Goal: Transaction & Acquisition: Purchase product/service

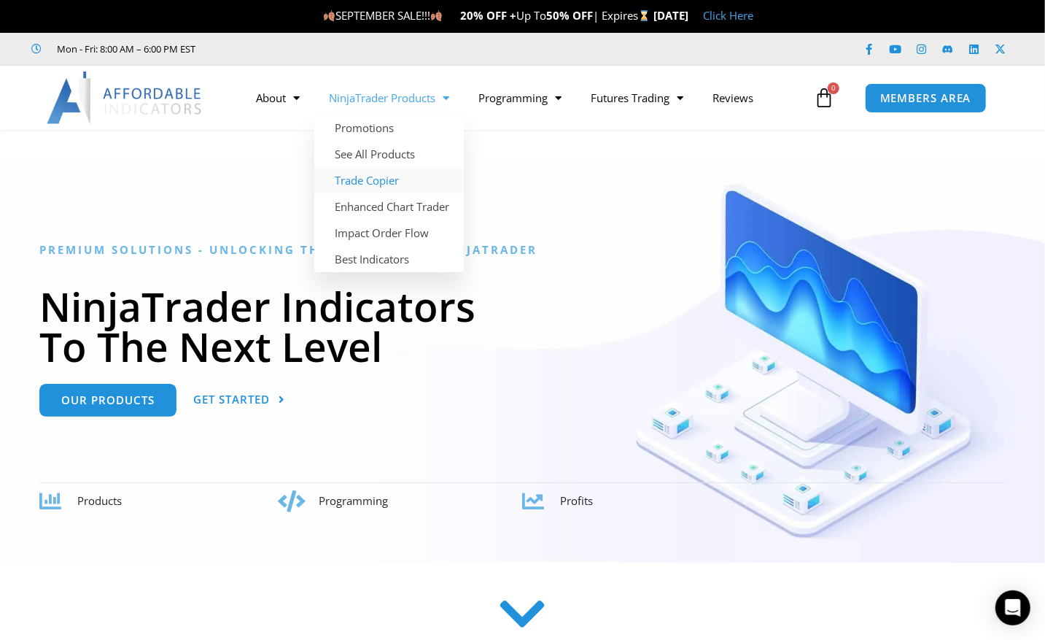
click at [365, 182] on link "Trade Copier" at bounding box center [389, 180] width 150 height 26
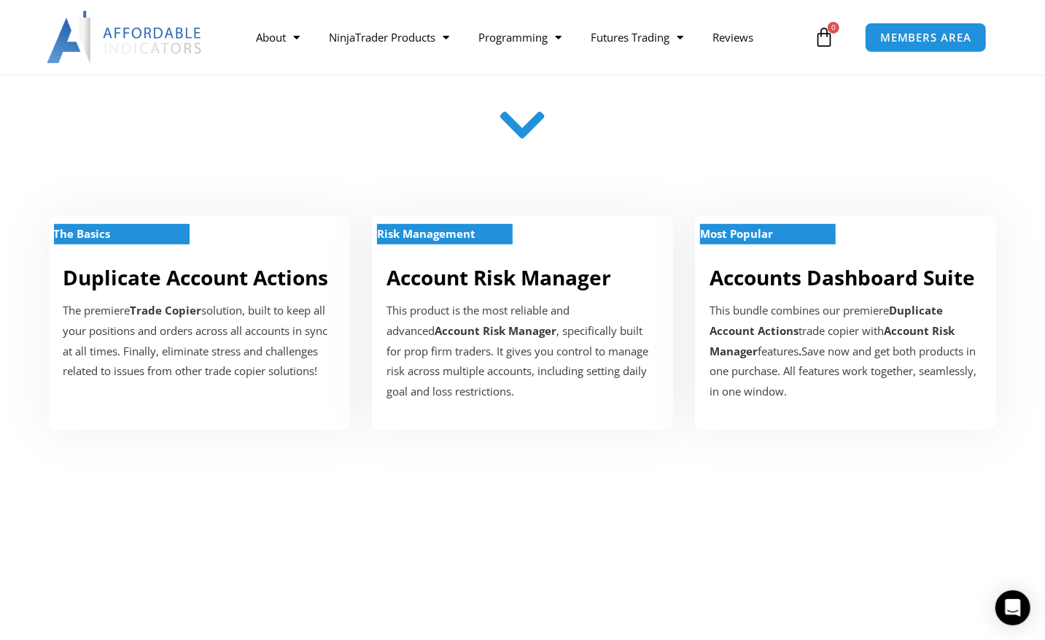
scroll to position [455, 0]
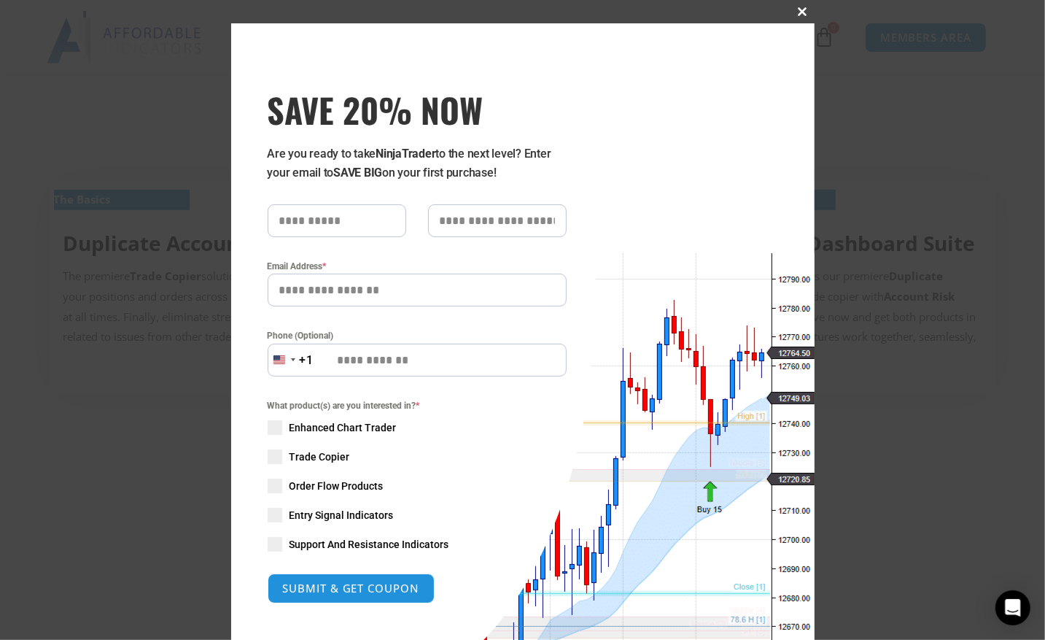
click at [804, 12] on span at bounding box center [802, 11] width 23 height 9
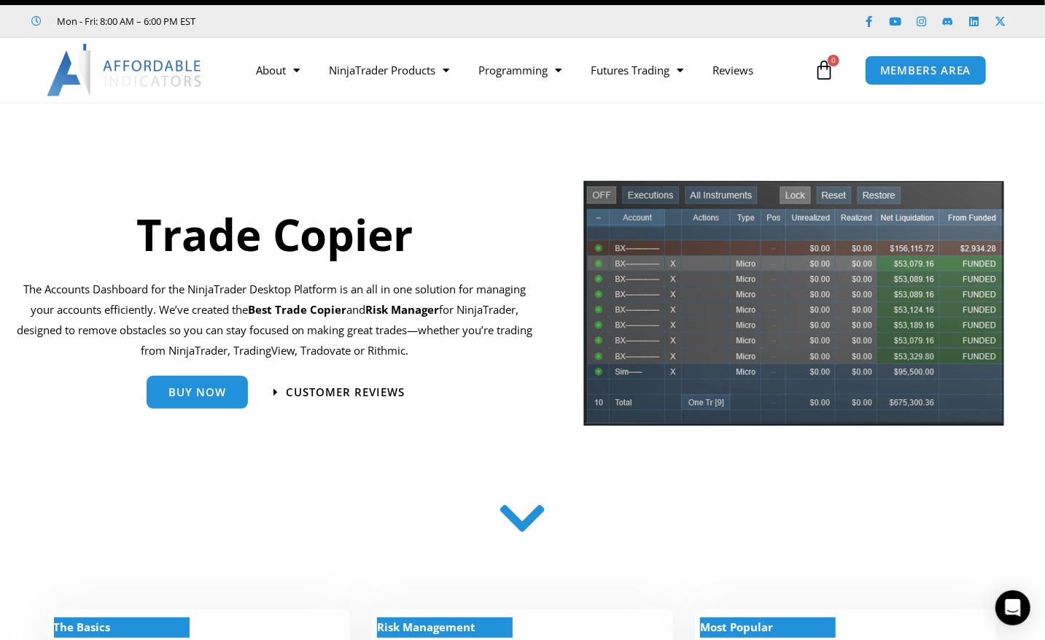
scroll to position [0, 0]
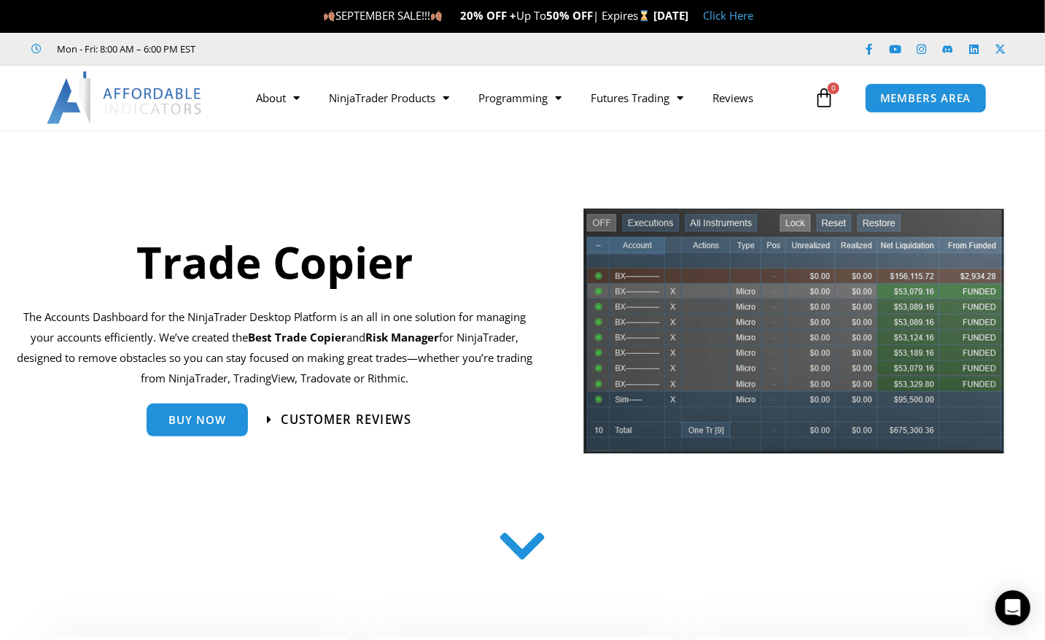
click at [344, 417] on span "Customer Reviews" at bounding box center [346, 420] width 131 height 12
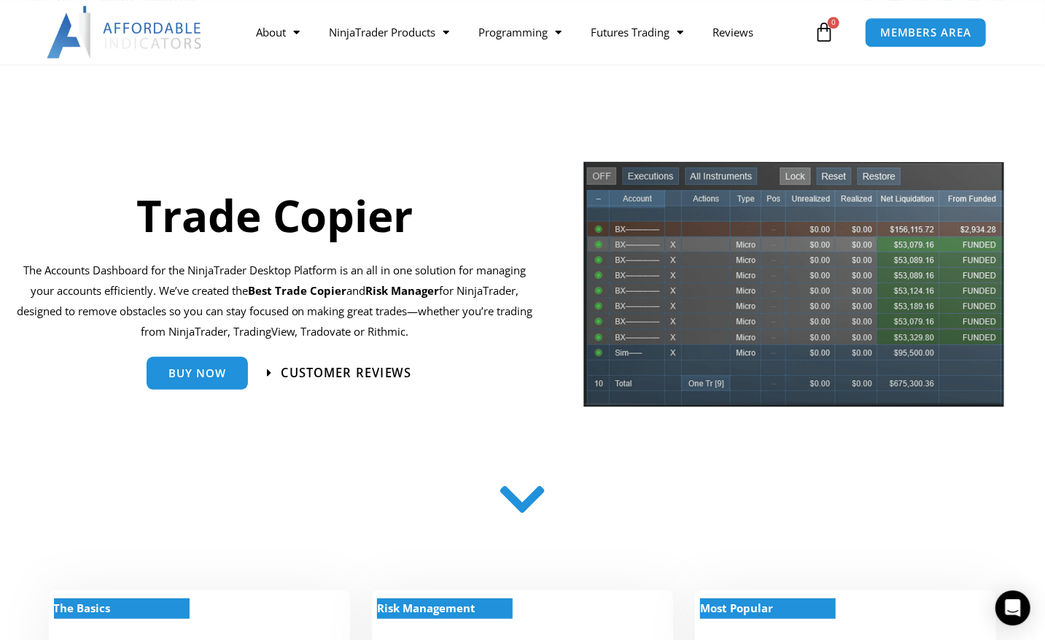
scroll to position [76, 0]
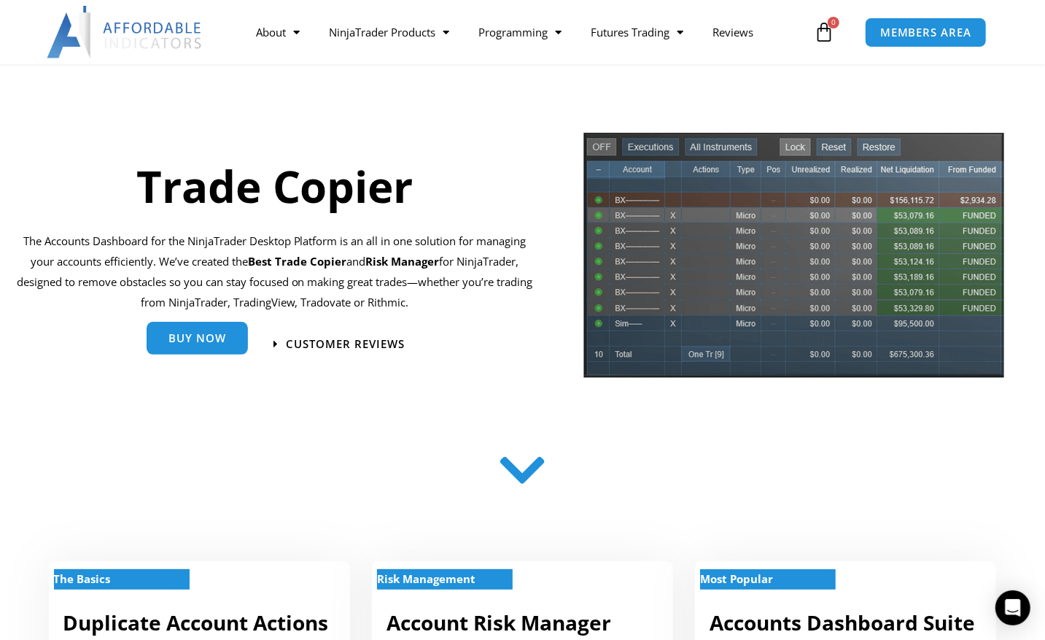
click at [214, 344] on span "Buy Now" at bounding box center [197, 338] width 58 height 11
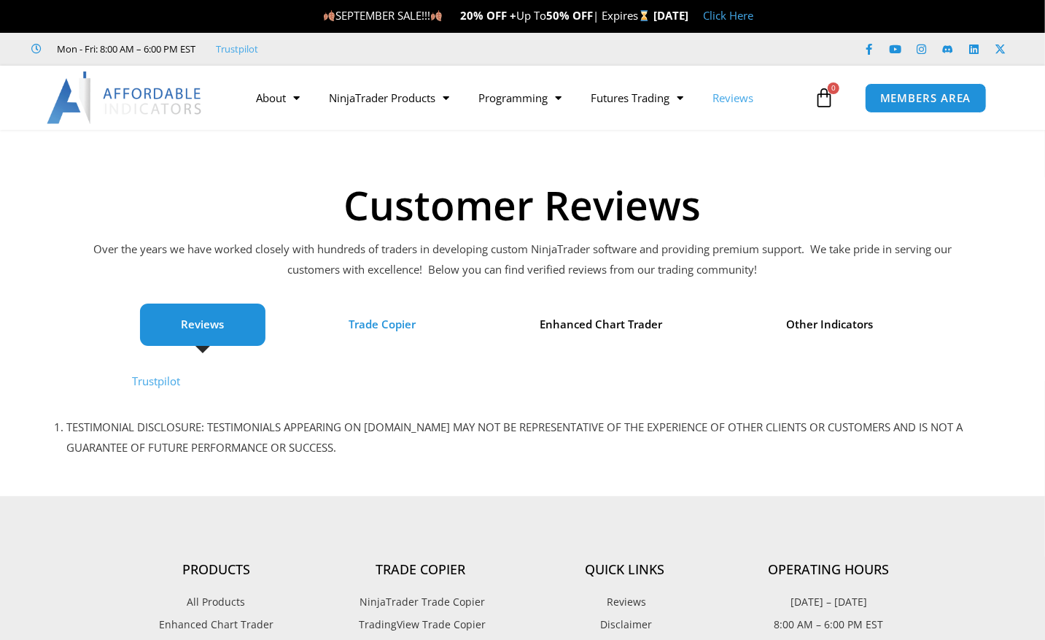
click at [379, 319] on span "Trade Copier" at bounding box center [382, 324] width 67 height 20
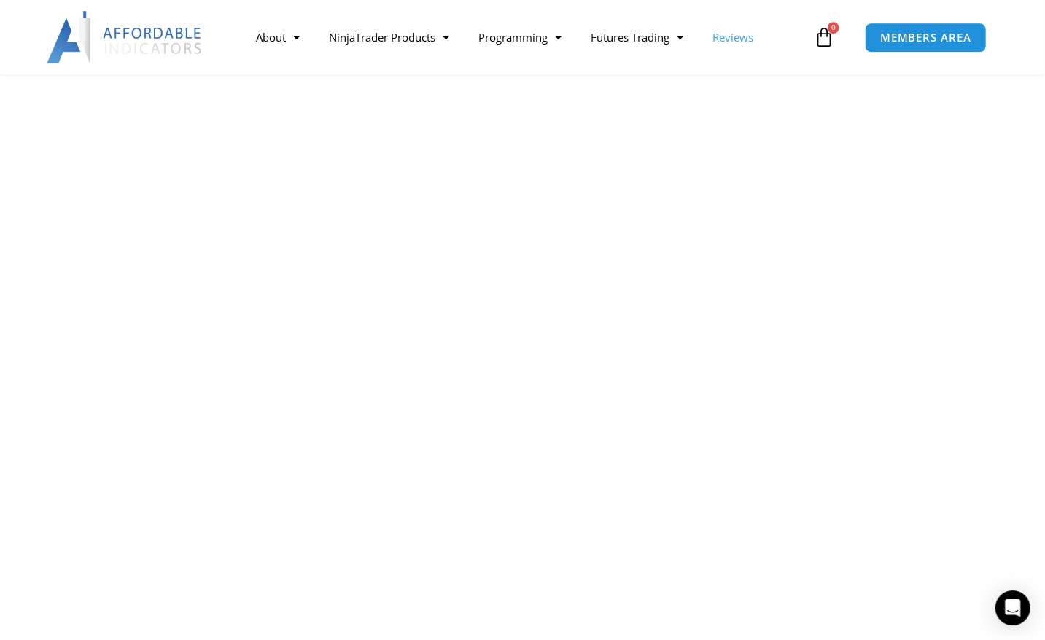
scroll to position [759, 0]
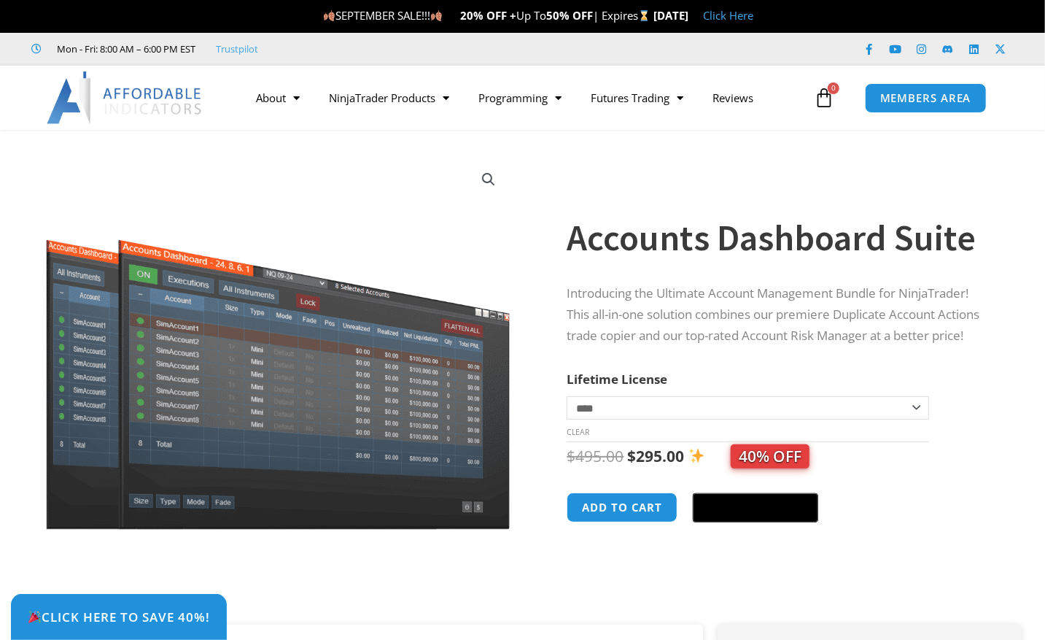
click at [567, 396] on select "**********" at bounding box center [748, 407] width 362 height 23
click at [965, 376] on form "**********" at bounding box center [780, 454] width 426 height 172
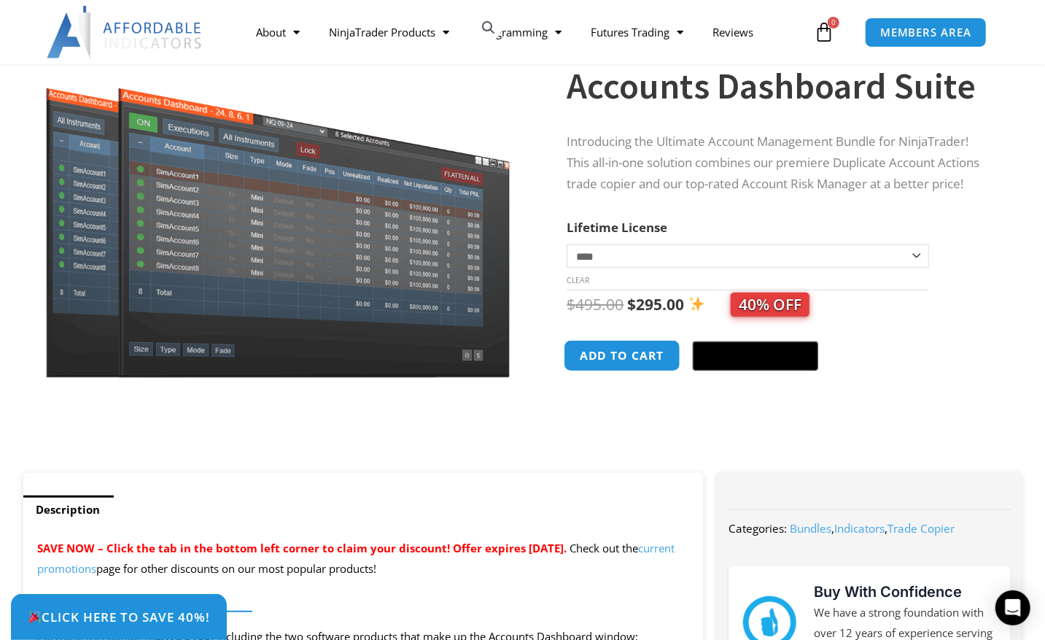
click at [630, 359] on button "Add to cart" at bounding box center [623, 355] width 117 height 31
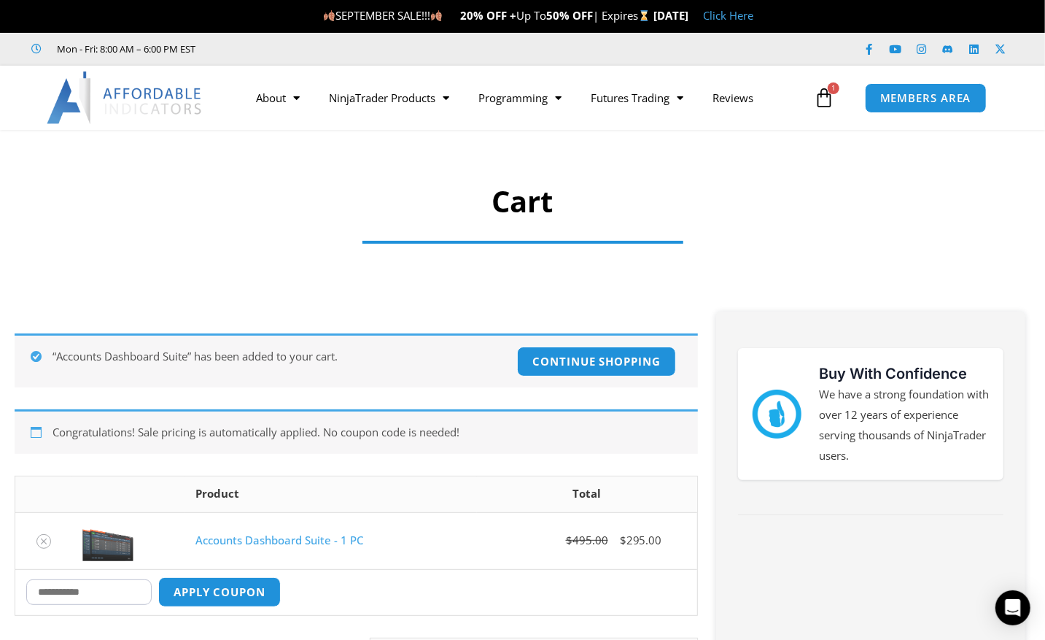
click at [824, 98] on icon at bounding box center [824, 98] width 20 height 20
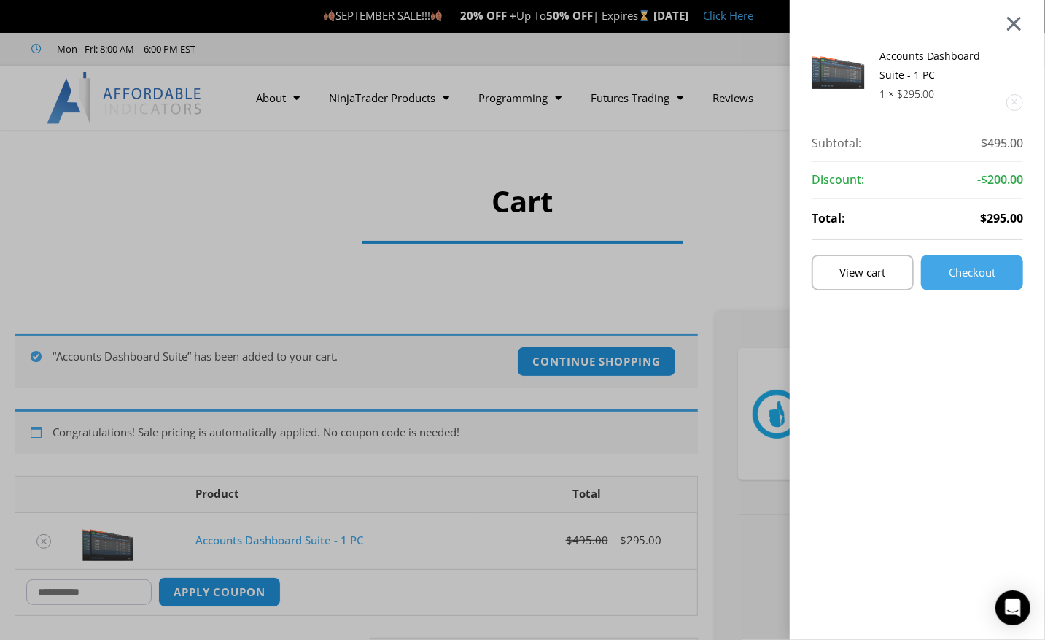
click at [1016, 24] on div at bounding box center [1014, 24] width 18 height 18
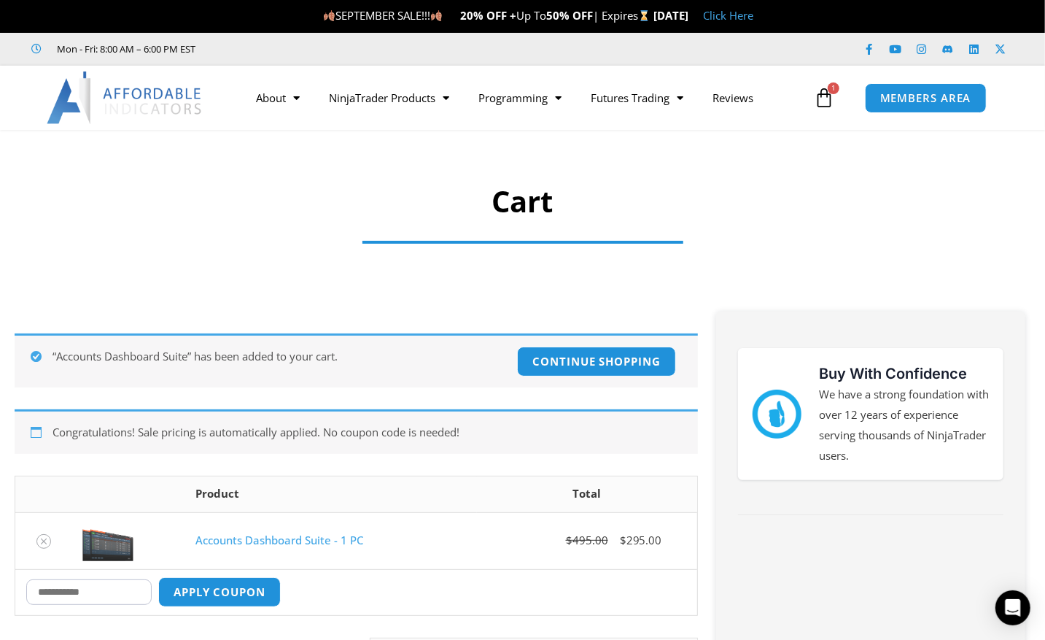
click at [825, 99] on icon at bounding box center [824, 98] width 20 height 20
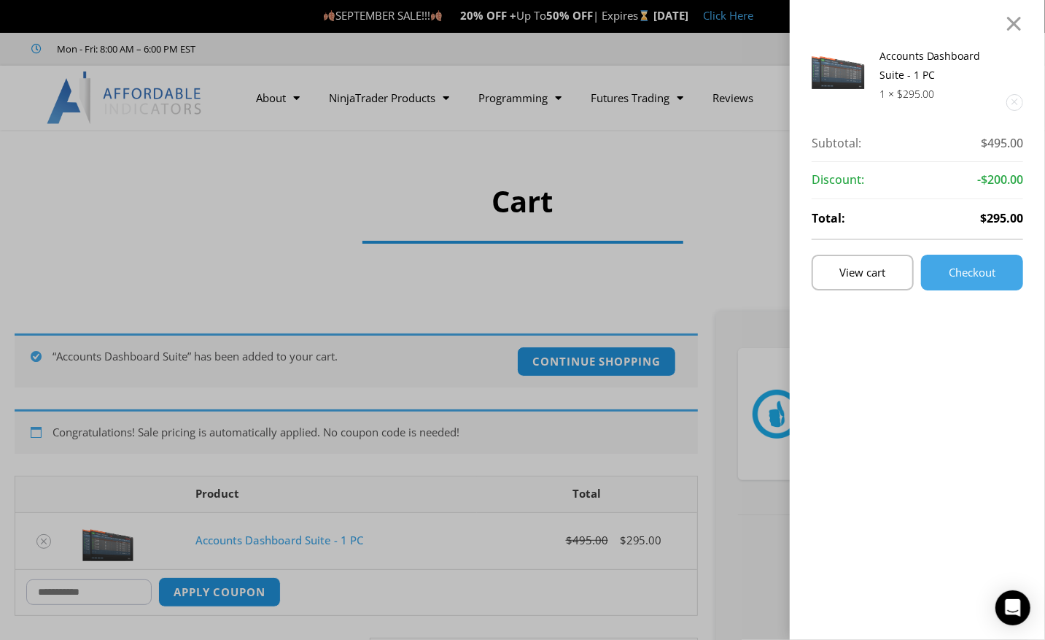
click at [1019, 102] on link "Remove this item" at bounding box center [1014, 102] width 15 height 15
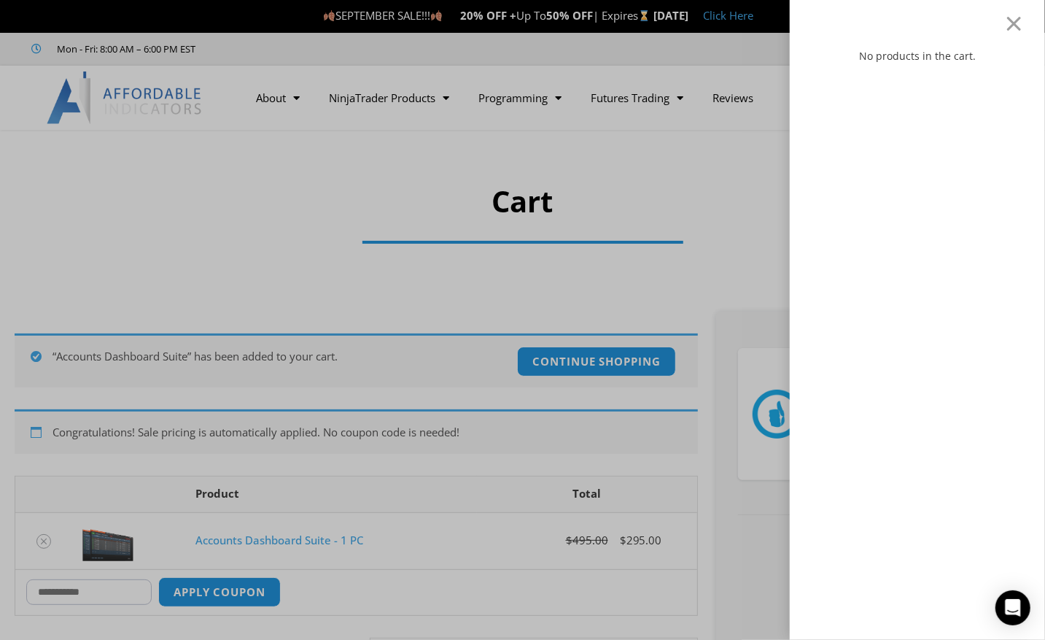
click at [656, 189] on div "No products in the cart." at bounding box center [522, 320] width 1045 height 640
